Goal: Information Seeking & Learning: Learn about a topic

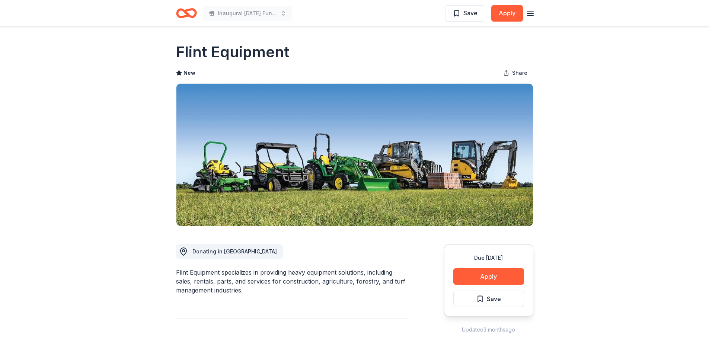
scroll to position [667, 0]
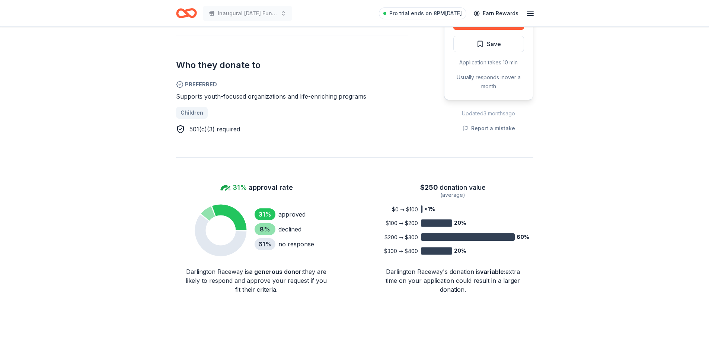
scroll to position [400, 0]
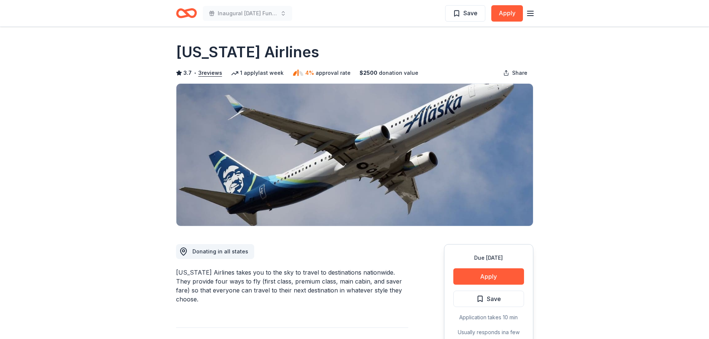
scroll to position [1057, 0]
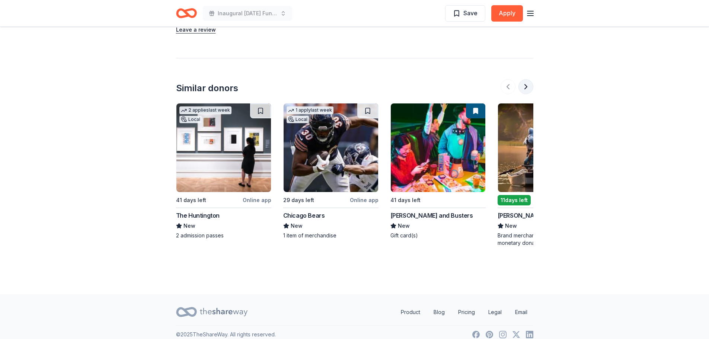
click at [527, 79] on button at bounding box center [526, 86] width 15 height 15
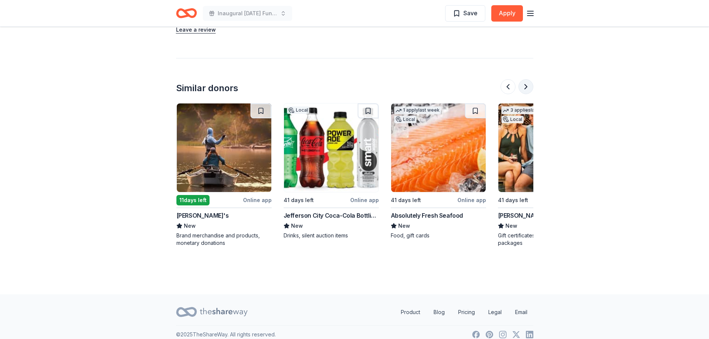
scroll to position [0, 322]
click at [527, 79] on button at bounding box center [526, 86] width 15 height 15
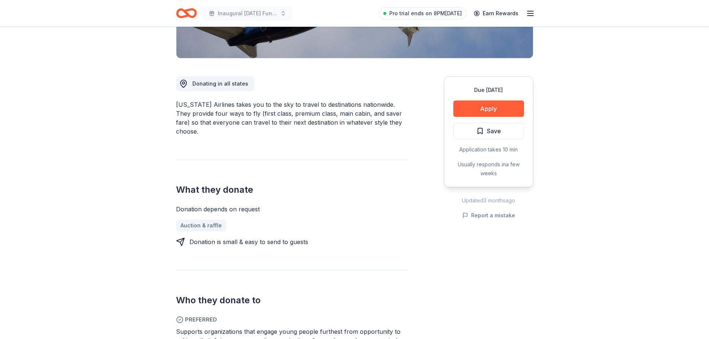
scroll to position [69, 0]
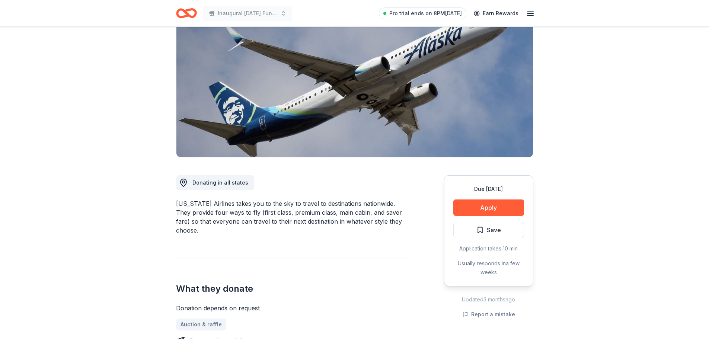
click at [181, 11] on icon "Home" at bounding box center [186, 12] width 21 height 17
